Goal: Task Accomplishment & Management: Complete application form

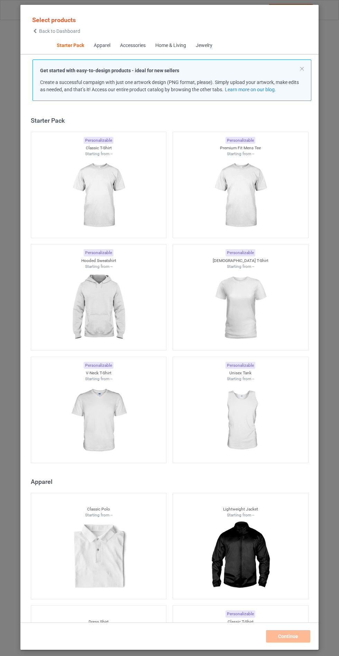
scroll to position [8, 0]
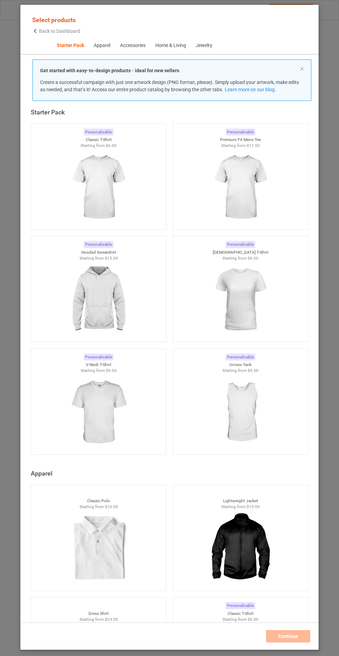
click at [127, 306] on img at bounding box center [98, 299] width 62 height 77
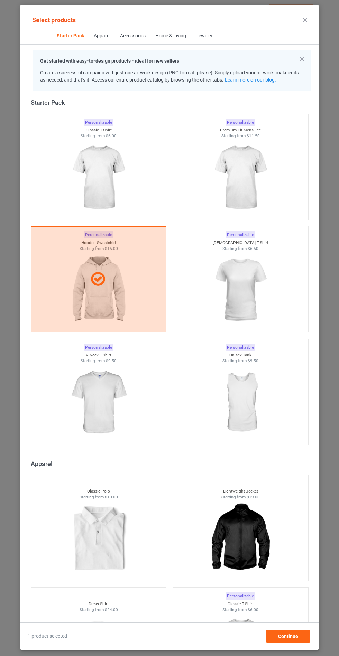
scroll to position [40, 0]
click at [285, 641] on div "Continue" at bounding box center [288, 636] width 44 height 12
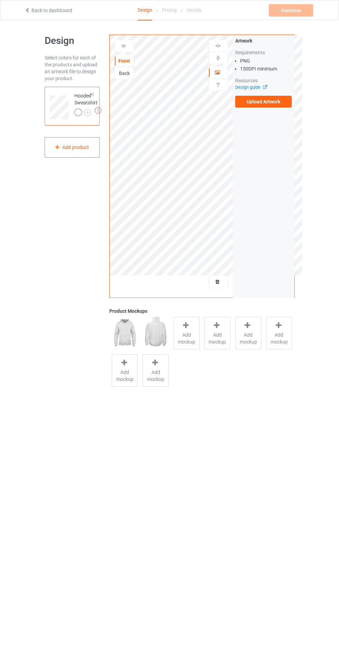
click at [194, 333] on span "Add mockup" at bounding box center [186, 339] width 25 height 14
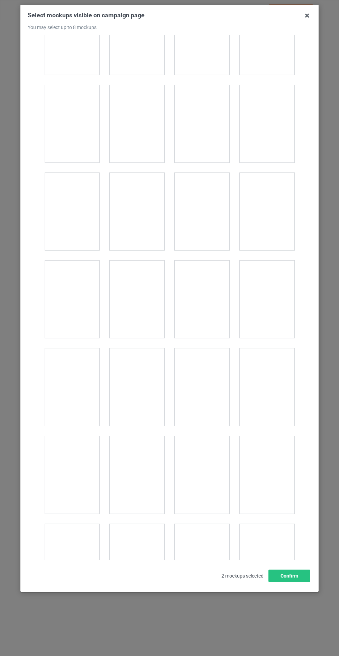
scroll to position [5582, 0]
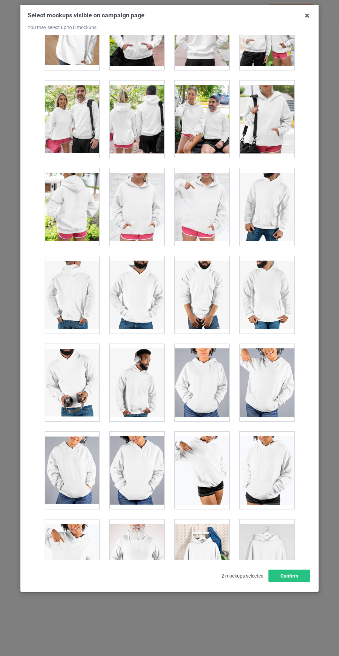
click at [144, 203] on div at bounding box center [137, 206] width 55 height 77
click at [299, 582] on button "Confirm" at bounding box center [289, 576] width 42 height 12
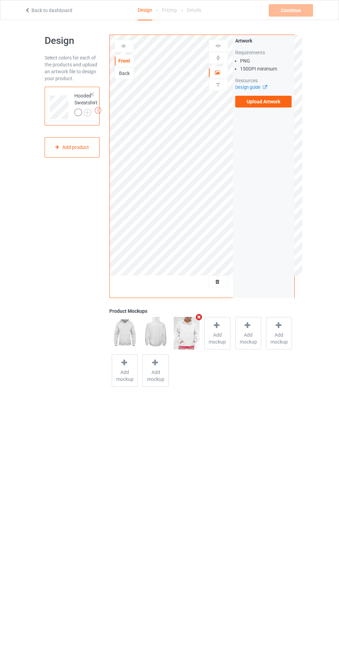
click at [95, 125] on div "Missing artworks Hooded Sweatshirt" at bounding box center [72, 106] width 55 height 39
click at [0, 0] on img at bounding box center [0, 0] width 0 height 0
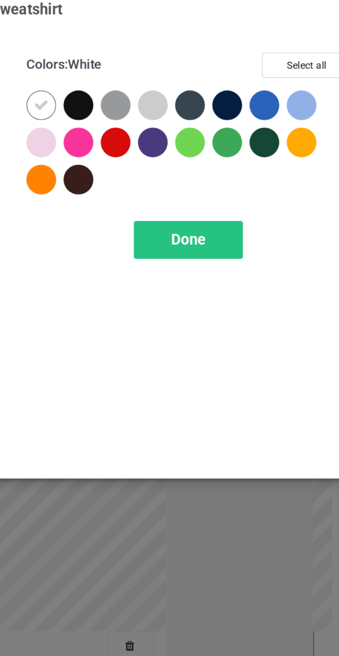
click at [198, 53] on div at bounding box center [196, 55] width 12 height 12
click at [211, 53] on div at bounding box center [211, 55] width 12 height 12
click at [243, 57] on div at bounding box center [243, 55] width 12 height 12
click at [256, 51] on div at bounding box center [258, 55] width 12 height 12
click at [224, 70] on div at bounding box center [227, 71] width 12 height 12
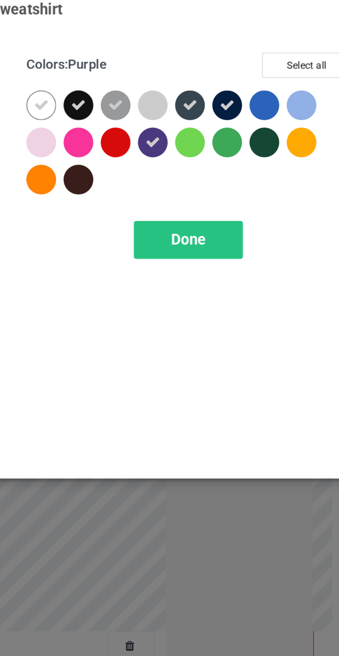
click at [197, 87] on div at bounding box center [196, 86] width 12 height 12
click at [272, 72] on div at bounding box center [274, 71] width 12 height 12
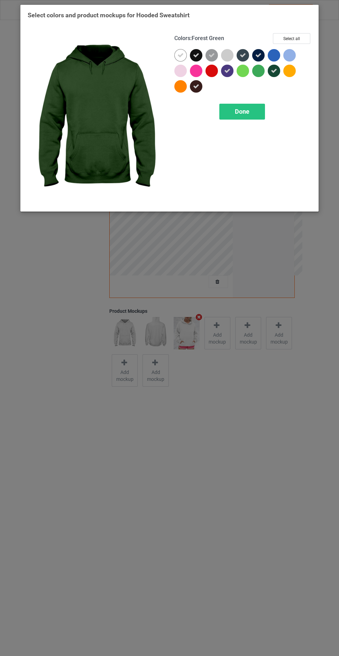
click at [241, 104] on div "Done" at bounding box center [242, 112] width 46 height 16
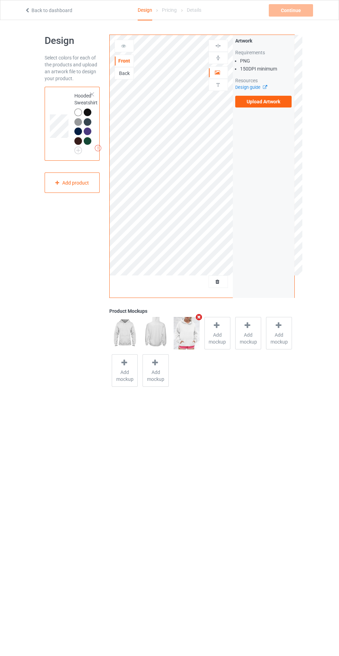
click at [269, 104] on label "Upload Artwork" at bounding box center [263, 102] width 57 height 12
click at [0, 0] on input "Upload Artwork" at bounding box center [0, 0] width 0 height 0
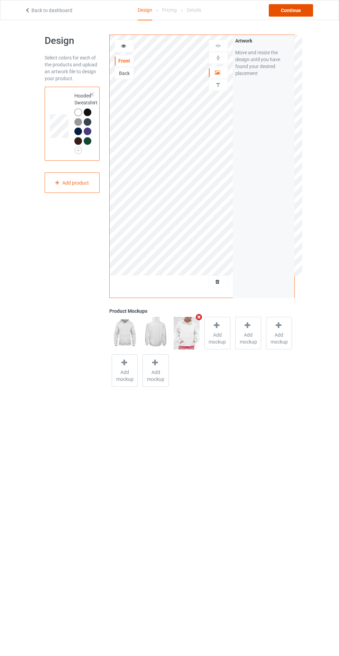
click at [279, 8] on div "Continue" at bounding box center [291, 10] width 44 height 12
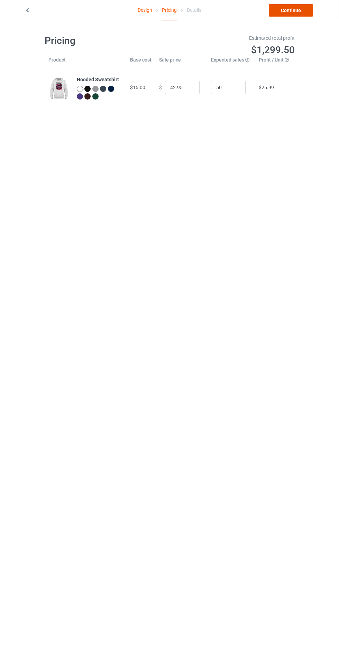
click at [281, 7] on link "Continue" at bounding box center [291, 10] width 44 height 12
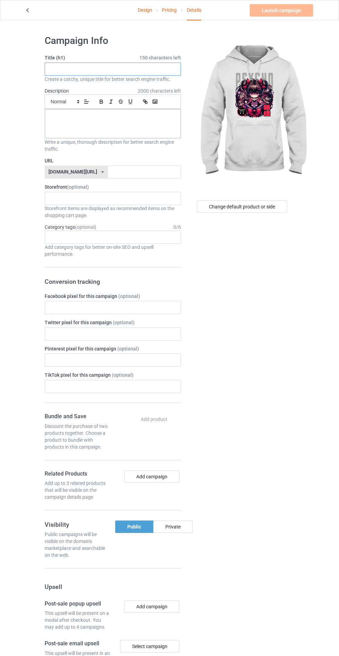
click at [94, 69] on input "text" at bounding box center [113, 69] width 136 height 13
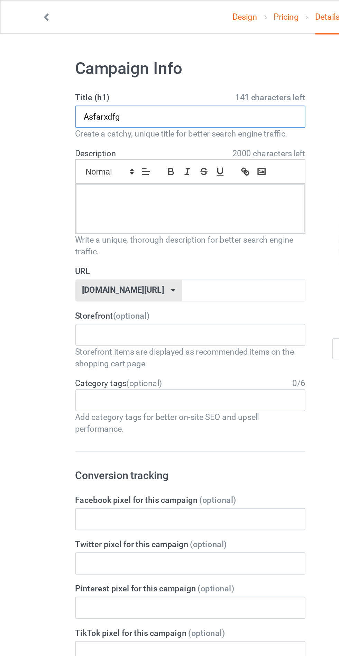
type input "Asfarxdfg"
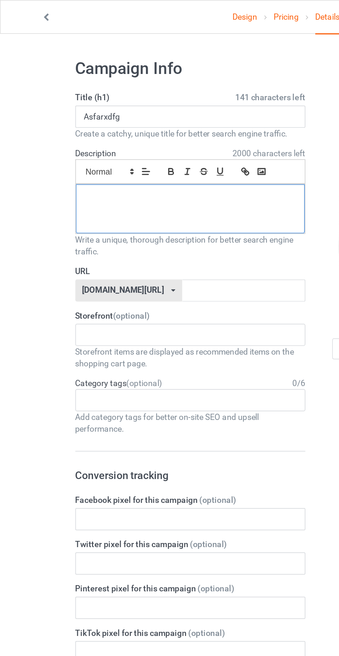
click at [147, 122] on div at bounding box center [113, 123] width 136 height 29
click at [131, 170] on input "text" at bounding box center [144, 172] width 73 height 13
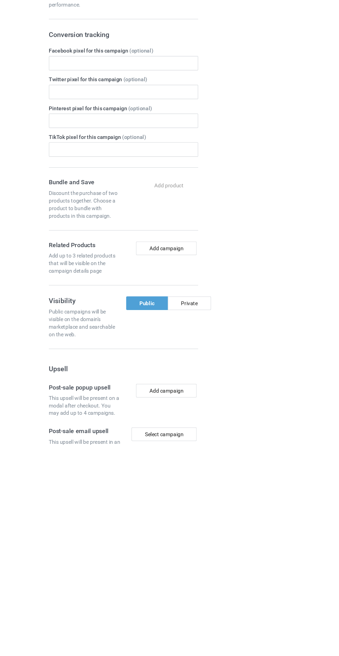
type input "Adsedxss"
click at [180, 522] on div "Private" at bounding box center [172, 527] width 39 height 12
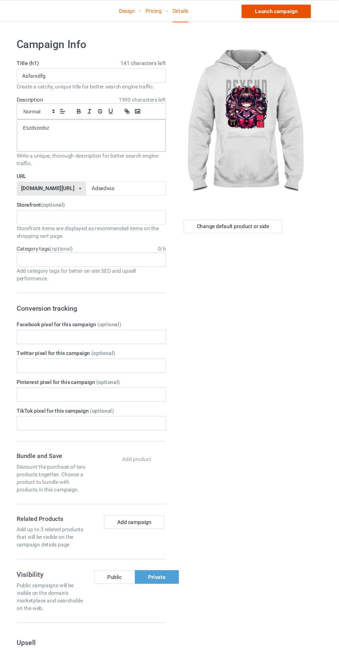
click at [266, 8] on link "Launch campaign" at bounding box center [281, 10] width 63 height 12
